Goal: Transaction & Acquisition: Obtain resource

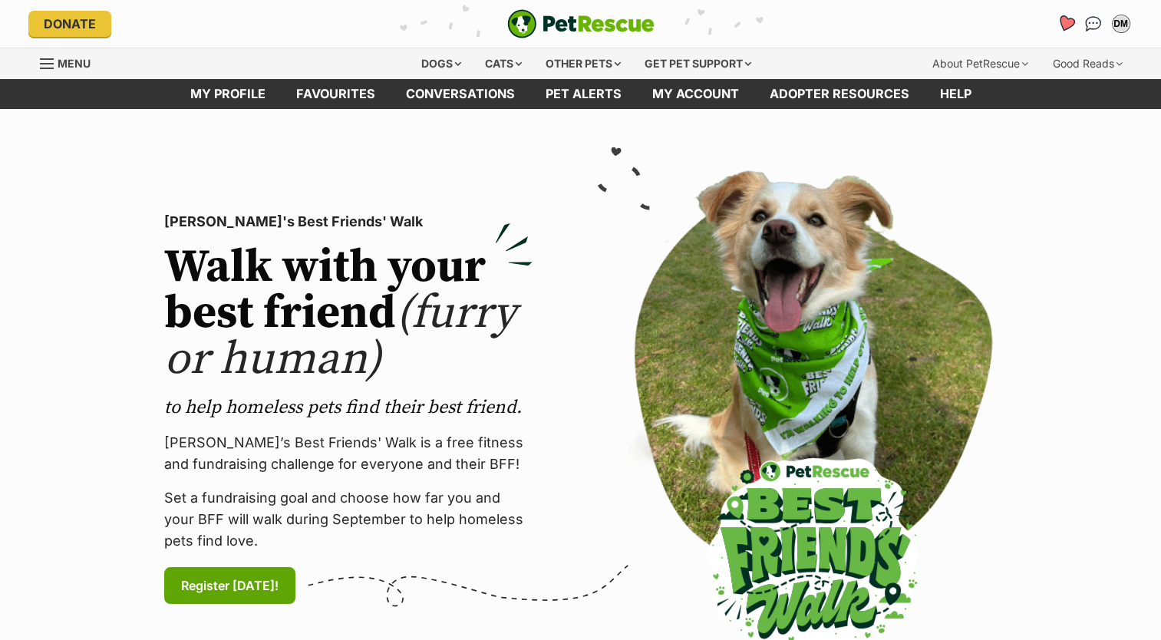
click at [1062, 19] on icon "Favourites" at bounding box center [1065, 24] width 18 height 18
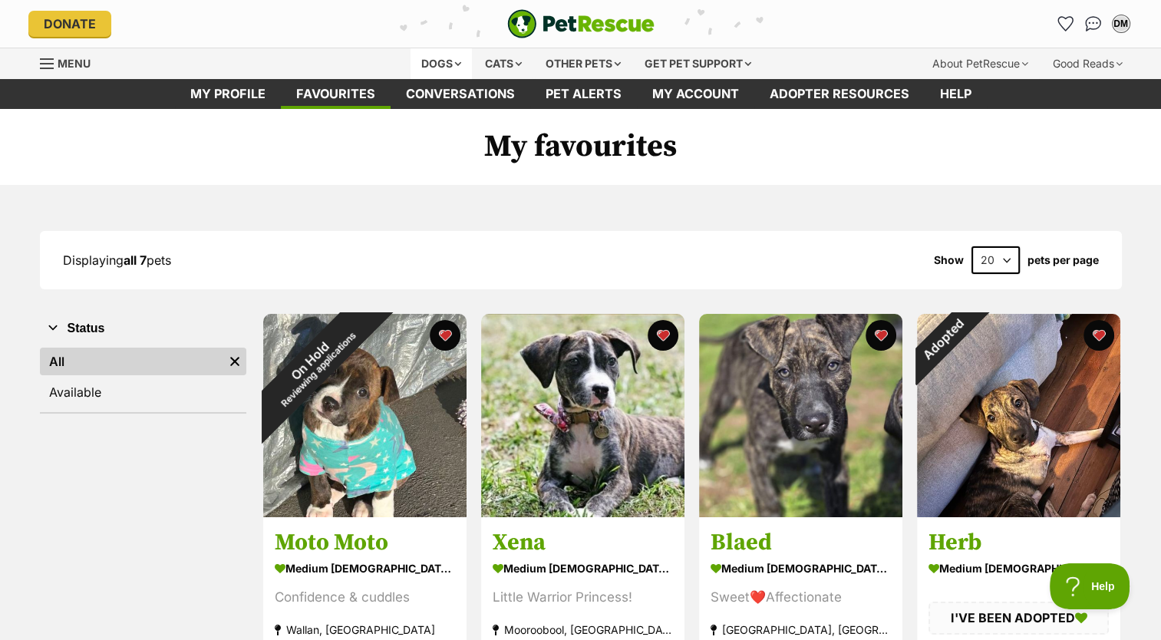
click at [438, 67] on div "Dogs" at bounding box center [441, 63] width 61 height 31
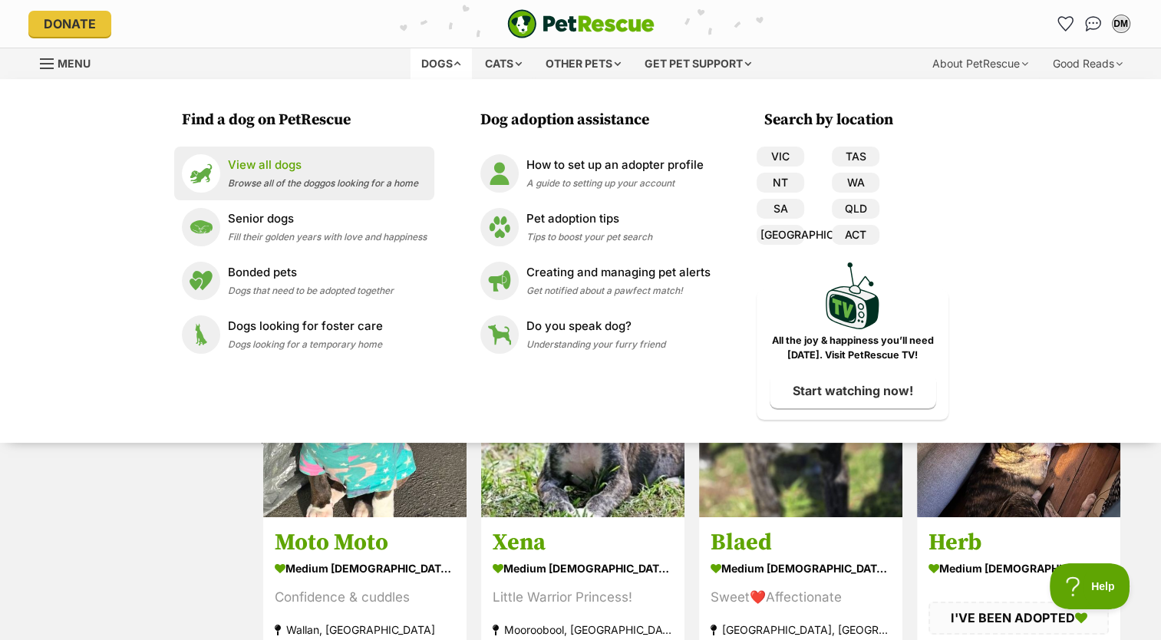
click at [228, 165] on p "View all dogs" at bounding box center [323, 166] width 190 height 18
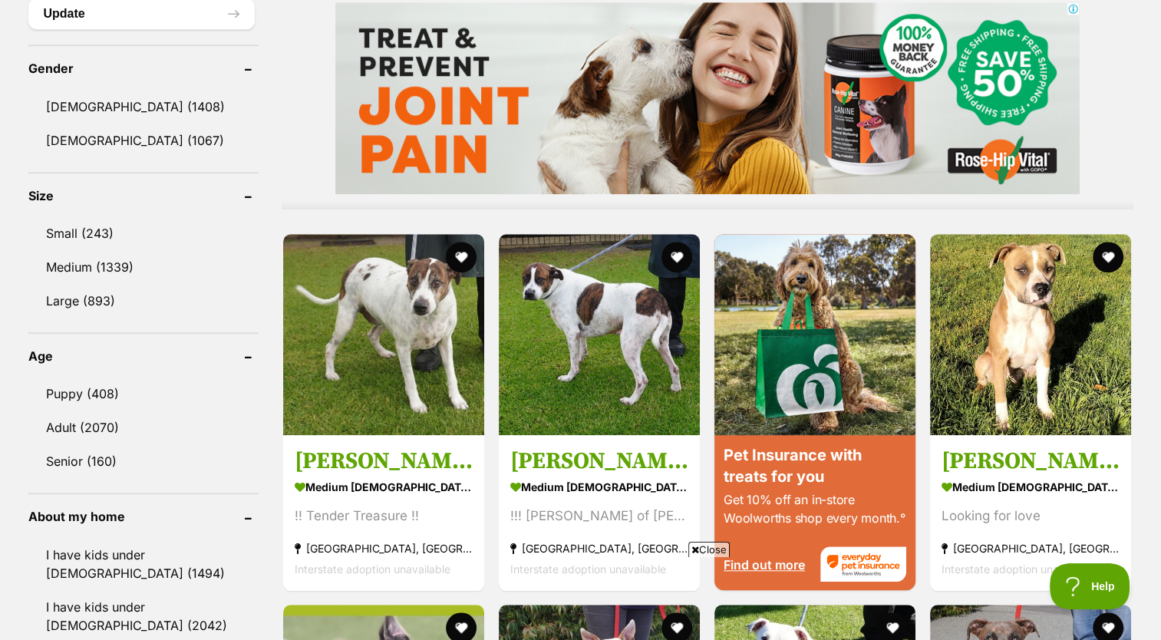
scroll to position [1284, 0]
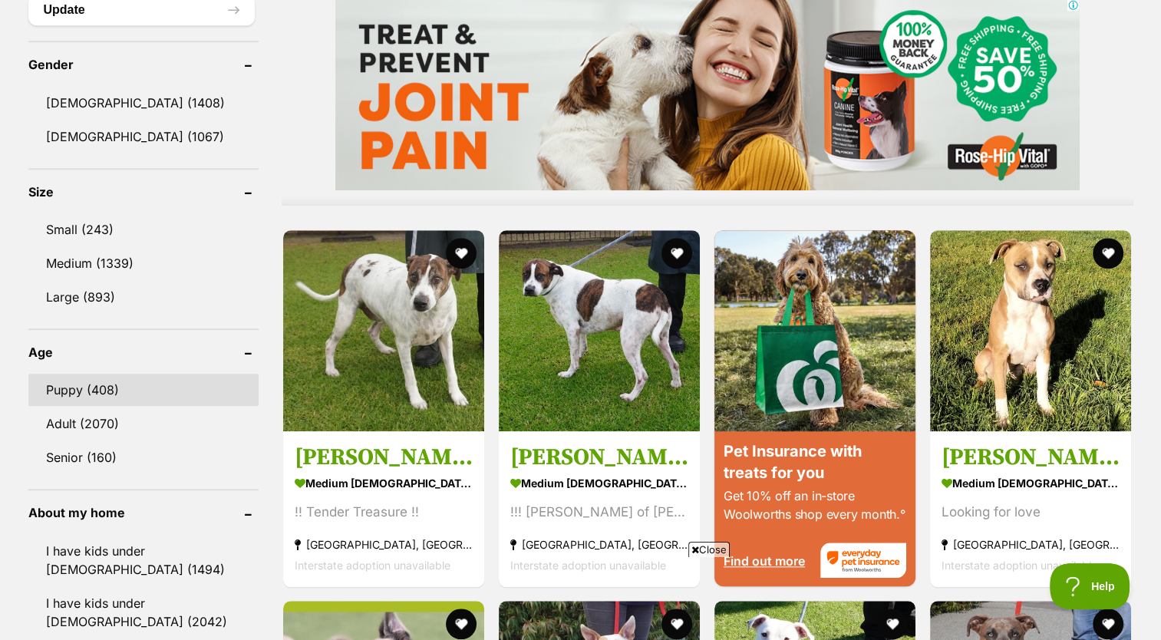
click at [88, 388] on link "Puppy (408)" at bounding box center [143, 390] width 230 height 32
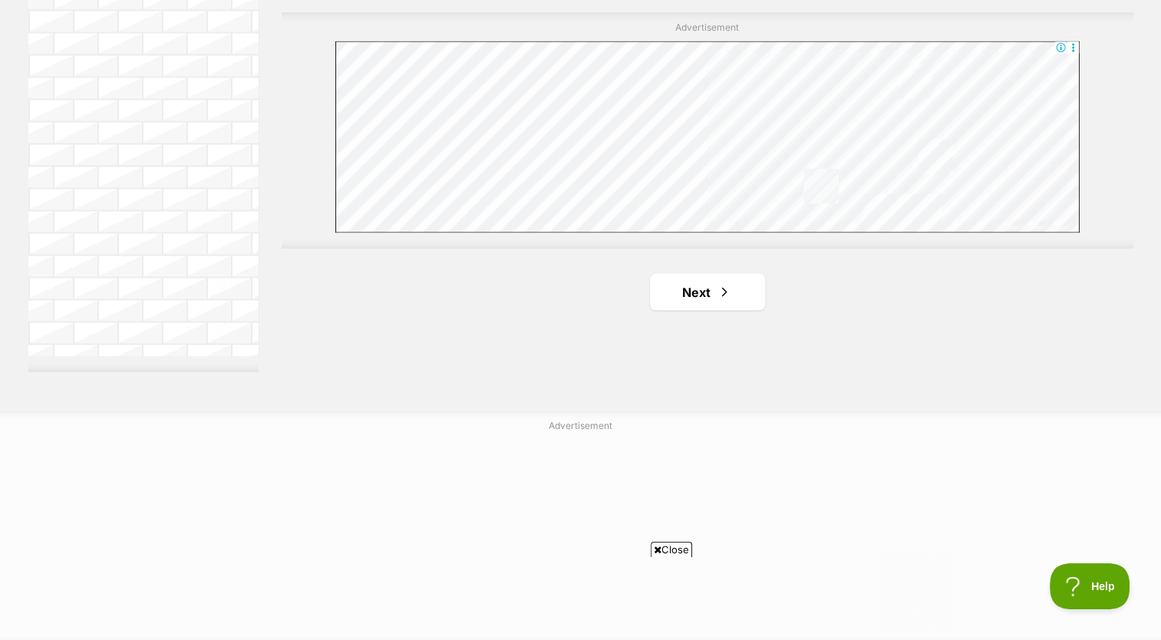
scroll to position [2794, 0]
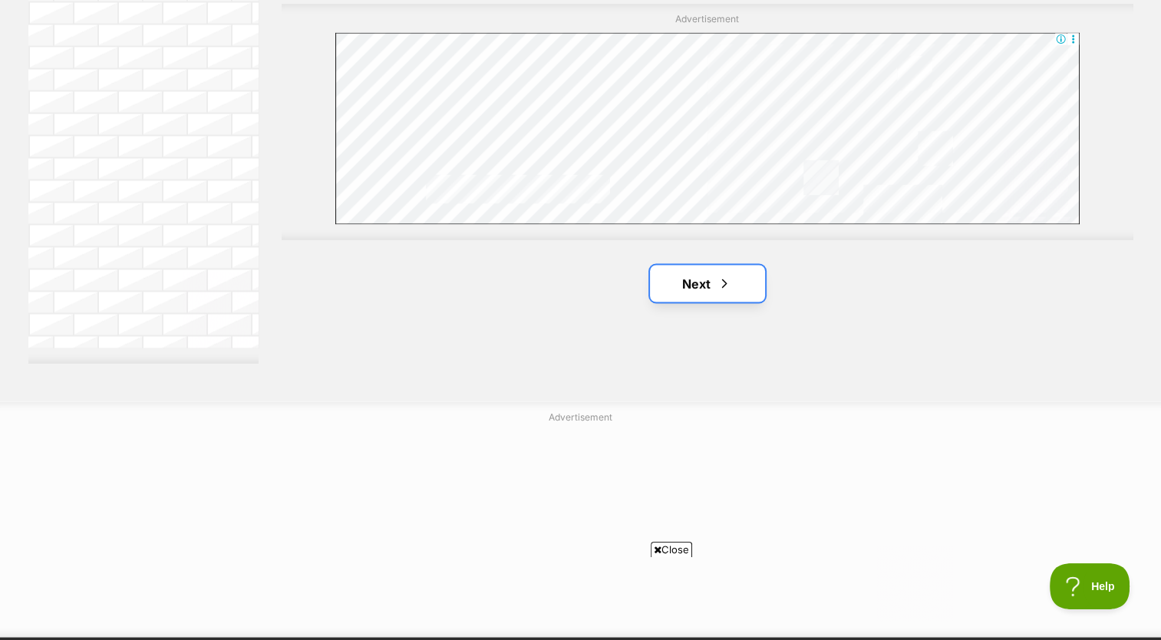
click at [742, 279] on link "Next" at bounding box center [707, 283] width 115 height 37
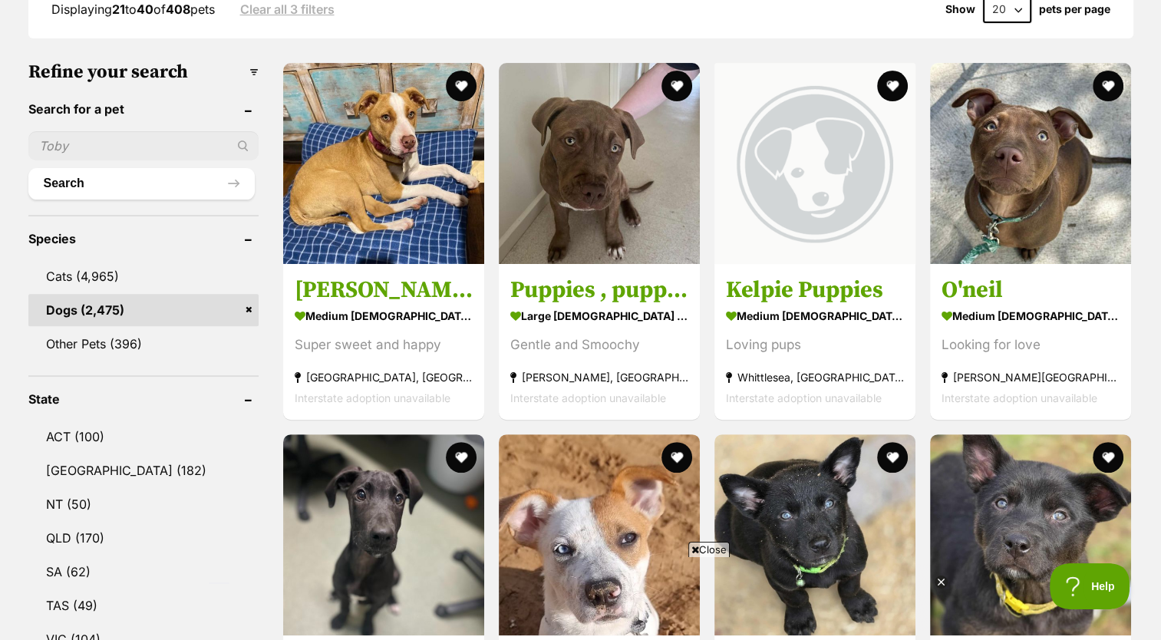
scroll to position [442, 0]
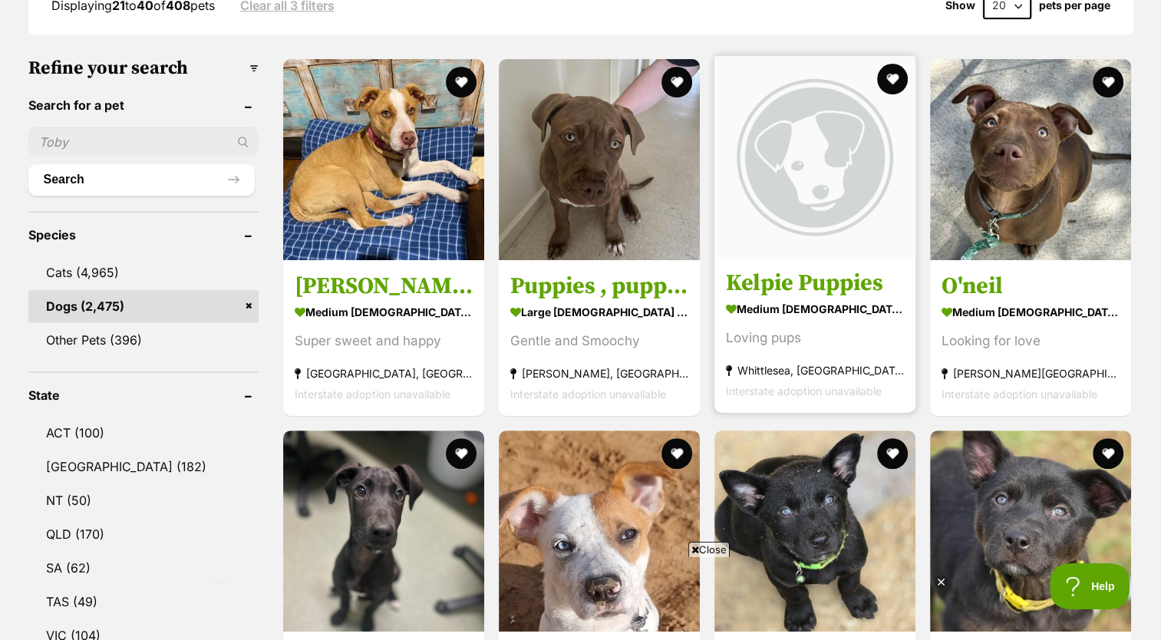
click at [813, 281] on h3 "Kelpie Puppies" at bounding box center [815, 283] width 178 height 29
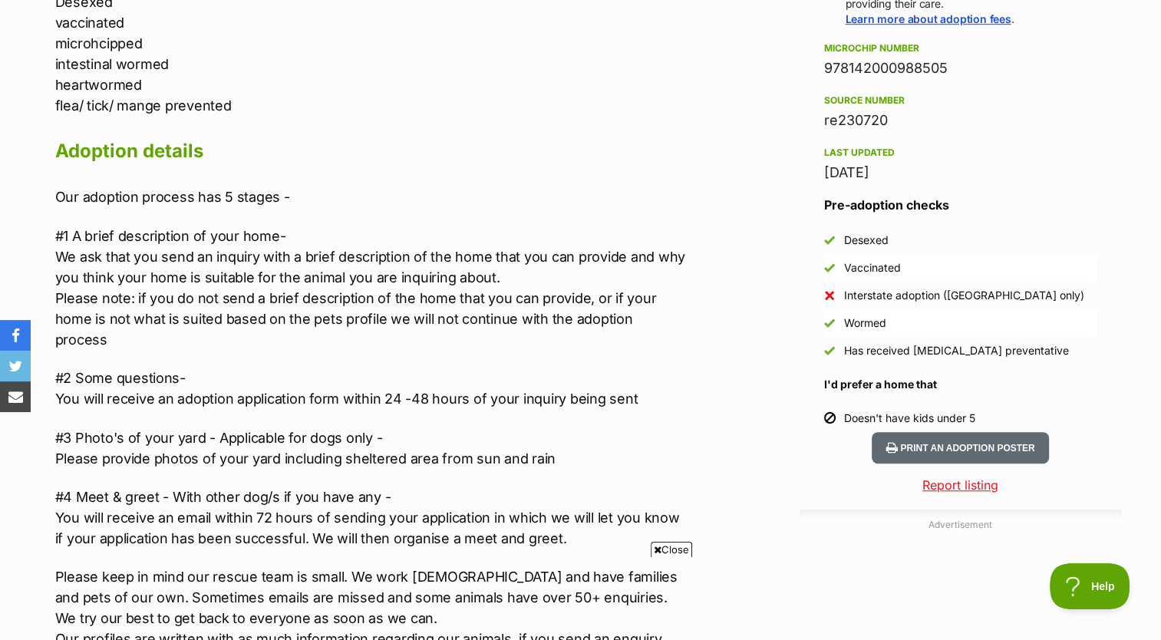
scroll to position [1064, 0]
